Goal: Information Seeking & Learning: Learn about a topic

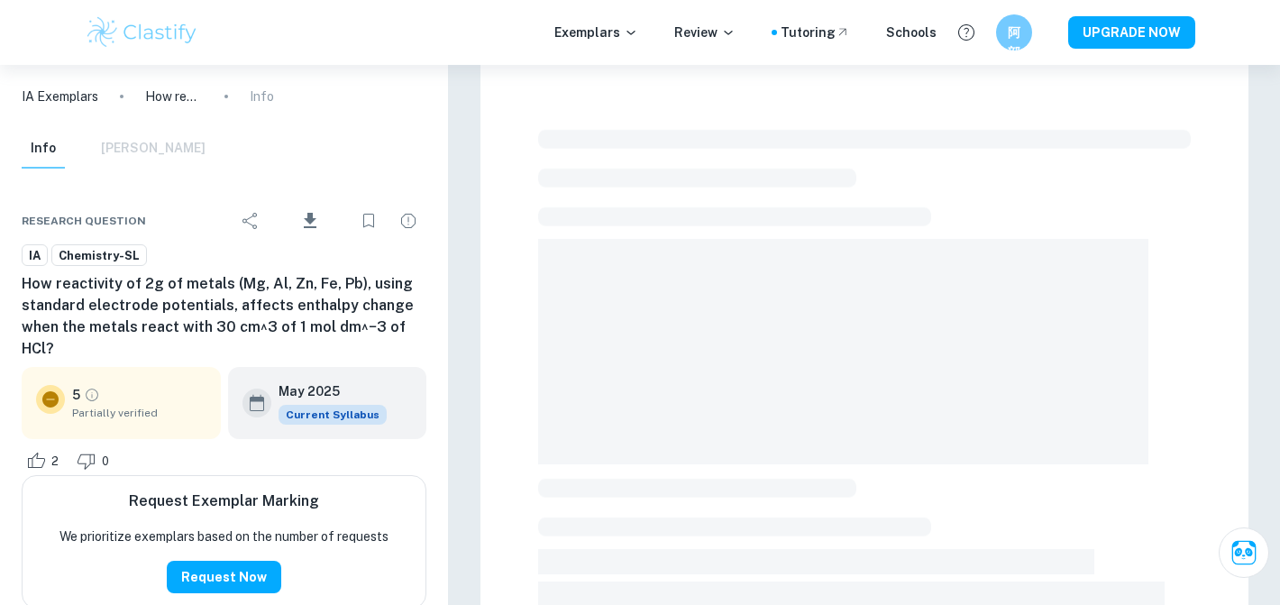
scroll to position [564, 0]
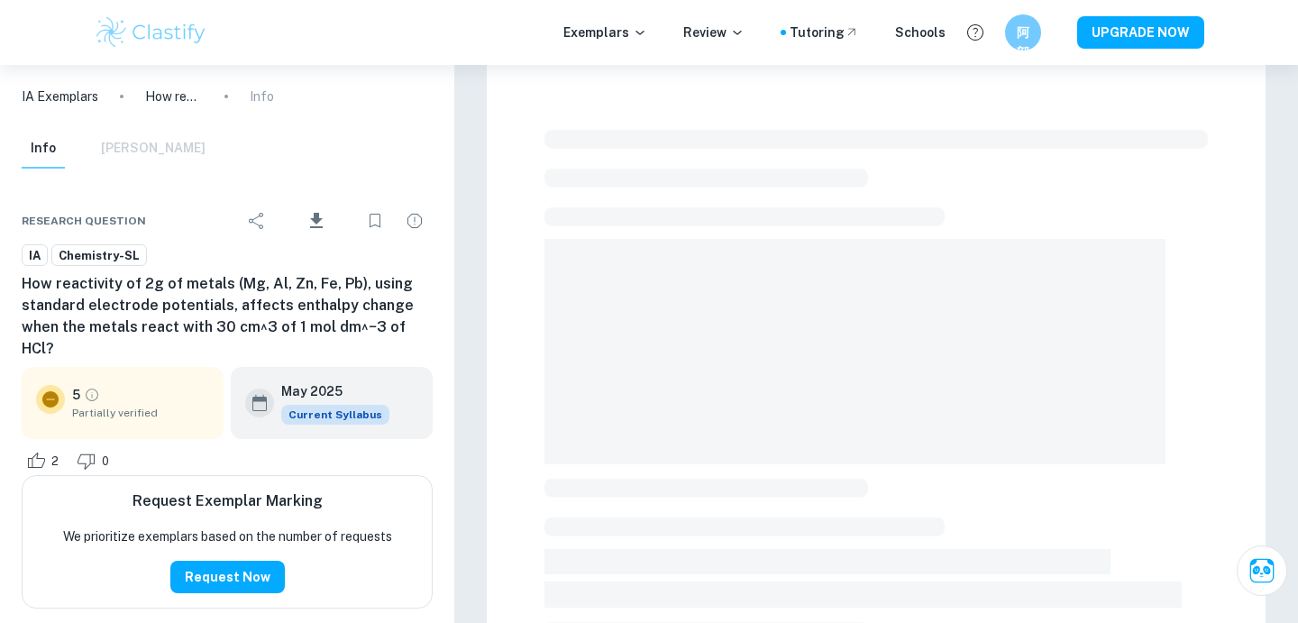
checkbox input "true"
